Goal: Task Accomplishment & Management: Complete application form

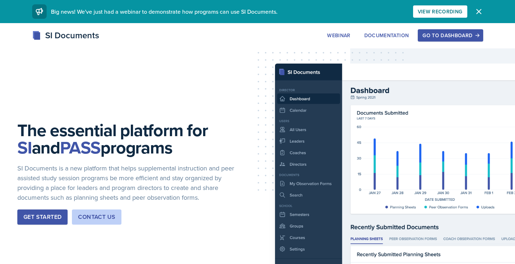
click at [445, 33] on div "Go to Dashboard" at bounding box center [450, 36] width 56 height 6
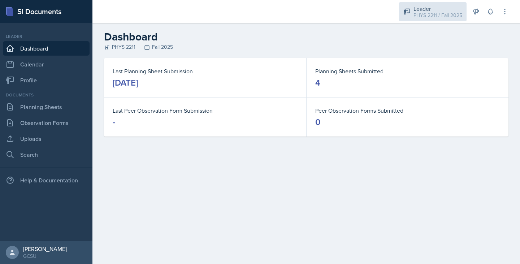
click at [430, 17] on div "PHYS 2211 / Fall 2025" at bounding box center [438, 16] width 49 height 8
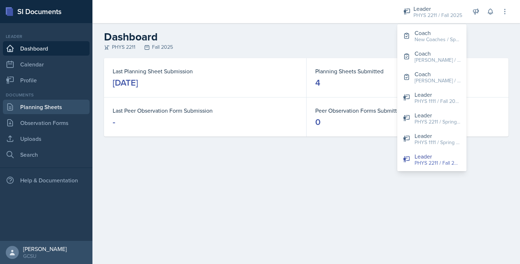
drag, startPoint x: 46, startPoint y: 115, endPoint x: 41, endPoint y: 107, distance: 9.1
click at [41, 107] on div "Documents Planning Sheets Observation Forms Uploads Search" at bounding box center [46, 127] width 87 height 70
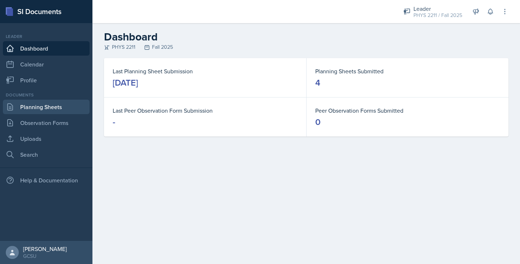
click at [41, 107] on link "Planning Sheets" at bounding box center [46, 107] width 87 height 14
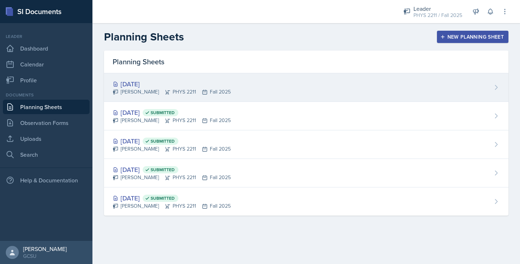
click at [140, 101] on div "[DATE] [PERSON_NAME] PHYS 2211 Fall 2025" at bounding box center [306, 87] width 405 height 29
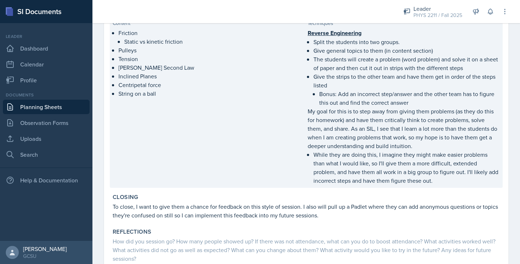
scroll to position [195, 0]
click at [430, 148] on p "My goal for this is to step away from giving them problems (as they do this for…" at bounding box center [404, 128] width 192 height 43
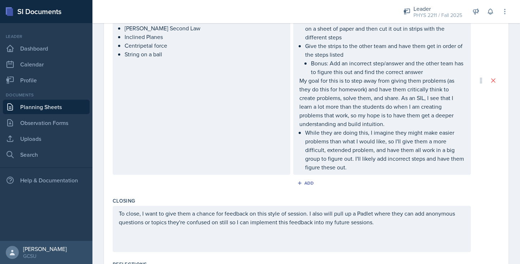
scroll to position [310, 0]
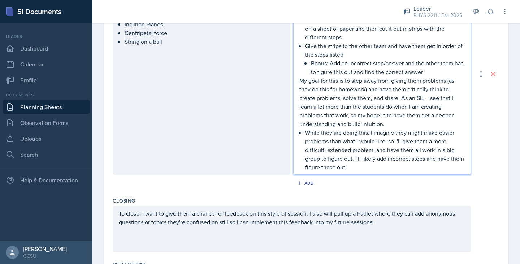
click at [367, 166] on p "While they are doing this, I imagine they might make easier problems than what …" at bounding box center [385, 149] width 160 height 43
click at [369, 160] on p "While they are doing this, I imagine they might make easier problems than what …" at bounding box center [385, 149] width 160 height 43
click at [373, 169] on p "While they are doing this, I imagine they might make easier problems than what …" at bounding box center [385, 149] width 160 height 43
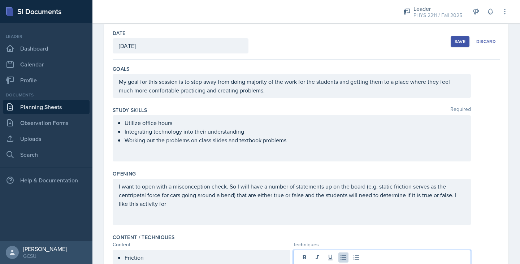
scroll to position [33, 0]
click at [451, 40] on button "Save" at bounding box center [460, 42] width 19 height 11
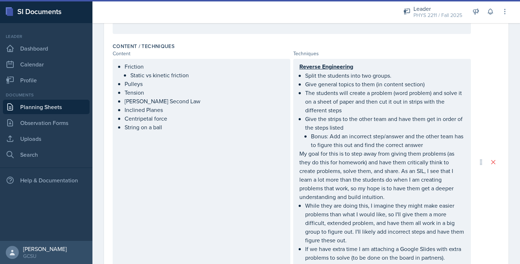
scroll to position [224, 0]
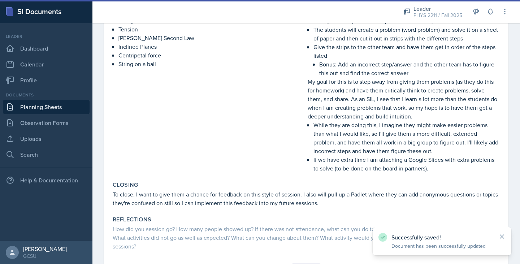
click at [351, 194] on p "To close, I want to give them a chance for feedback on this style of session. I…" at bounding box center [306, 198] width 387 height 17
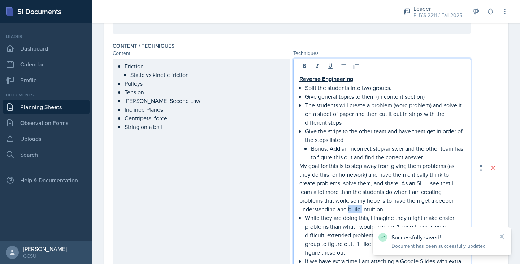
click at [351, 194] on p "My goal for this is to step away from giving them problems (as they do this for…" at bounding box center [383, 188] width 166 height 52
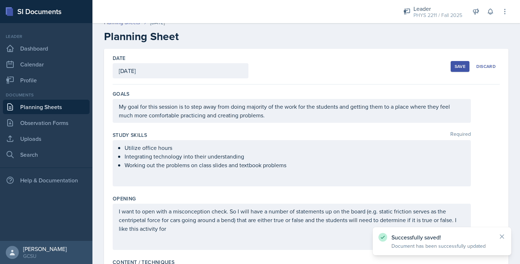
scroll to position [0, 0]
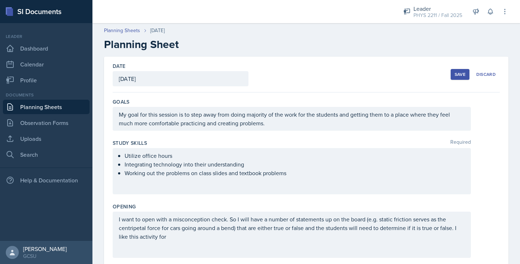
click at [455, 72] on div "Save" at bounding box center [460, 75] width 11 height 6
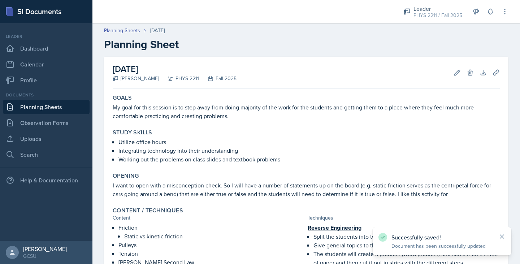
scroll to position [262, 0]
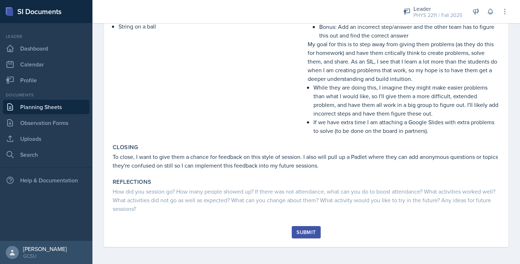
click at [300, 230] on div "Submit" at bounding box center [306, 232] width 19 height 6
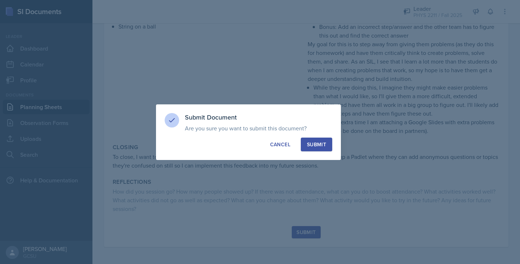
click at [318, 150] on button "Submit" at bounding box center [316, 145] width 31 height 14
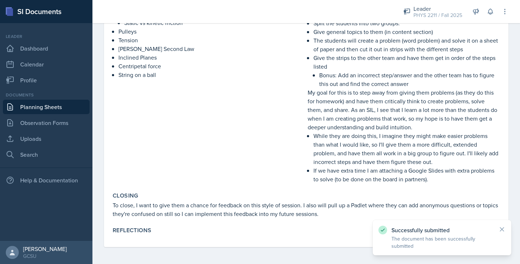
scroll to position [0, 0]
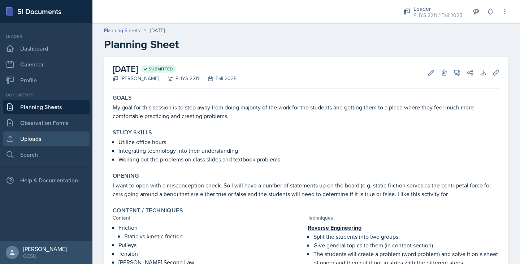
click at [34, 140] on link "Uploads" at bounding box center [46, 139] width 87 height 14
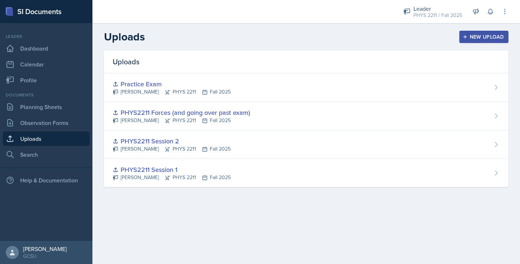
click at [462, 36] on button "New Upload" at bounding box center [485, 37] width 50 height 12
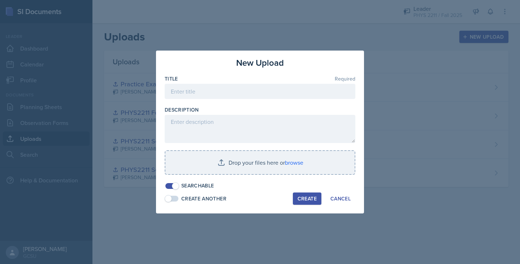
click at [270, 100] on div at bounding box center [260, 102] width 191 height 7
click at [267, 96] on input at bounding box center [260, 91] width 191 height 15
type input "PHYS2211 Work/Forces PPT"
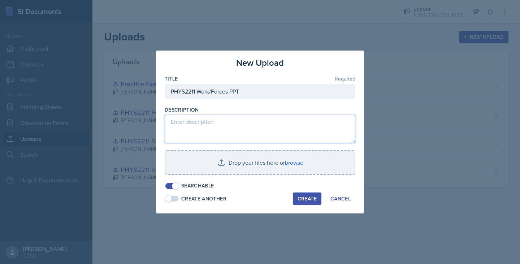
click at [248, 115] on textarea at bounding box center [260, 129] width 191 height 28
type textarea "For [PERSON_NAME] additional review if normal session topics run short"
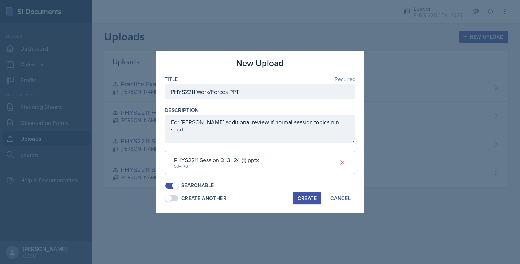
click at [310, 199] on div "Create" at bounding box center [307, 199] width 19 height 6
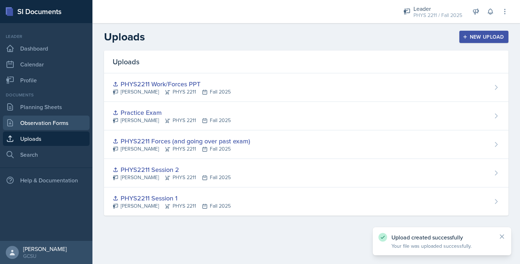
click at [52, 118] on link "Observation Forms" at bounding box center [46, 123] width 87 height 14
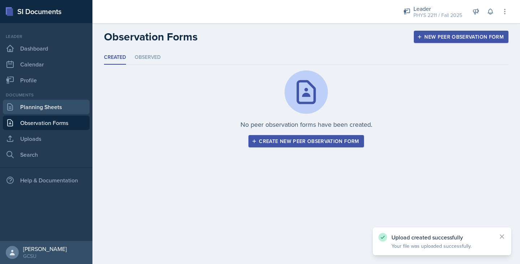
click at [46, 109] on link "Planning Sheets" at bounding box center [46, 107] width 87 height 14
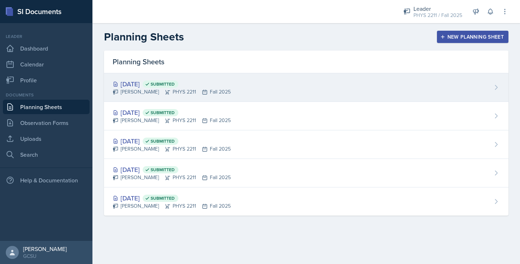
click at [210, 83] on div "[DATE] Submitted" at bounding box center [172, 84] width 118 height 10
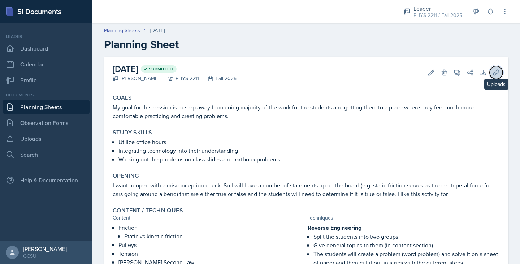
click at [493, 70] on icon at bounding box center [496, 72] width 7 height 7
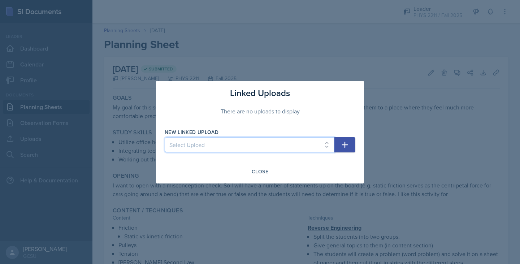
click at [261, 147] on select "Select Upload PHYS2211 Session 1 PHYS2211 Session 2 PHYS2211 Forces (and going …" at bounding box center [250, 144] width 170 height 15
select select "5365ce8a-7c53-4210-a38f-01794c785d60"
click at [165, 137] on select "Select Upload PHYS2211 Session 1 PHYS2211 Session 2 PHYS2211 Forces (and going …" at bounding box center [250, 144] width 170 height 15
click at [346, 141] on icon "button" at bounding box center [345, 145] width 9 height 9
select select
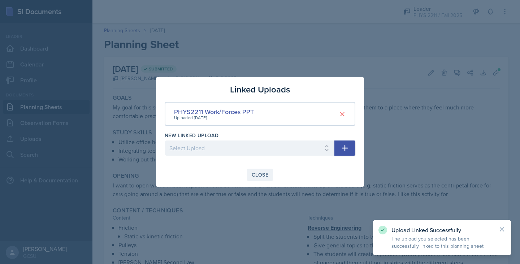
click at [267, 174] on div "Close" at bounding box center [260, 175] width 17 height 6
